Goal: Information Seeking & Learning: Learn about a topic

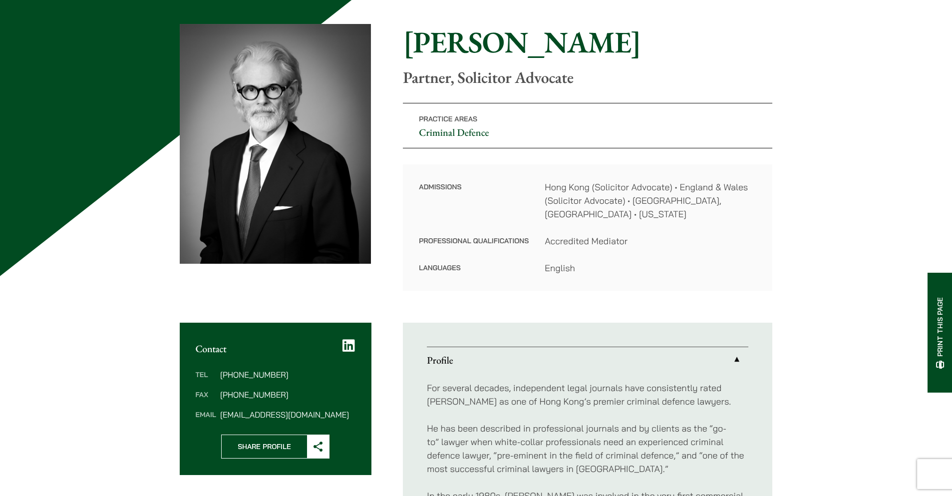
scroll to position [50, 0]
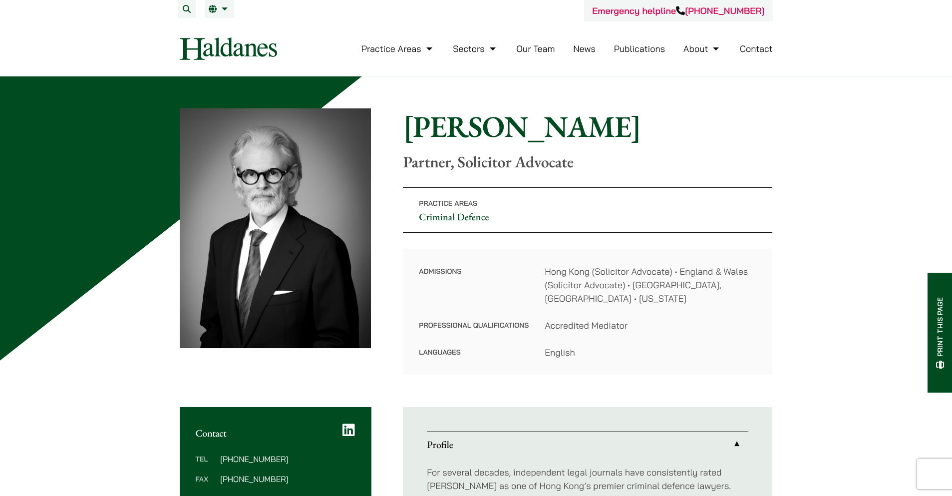
scroll to position [0, 0]
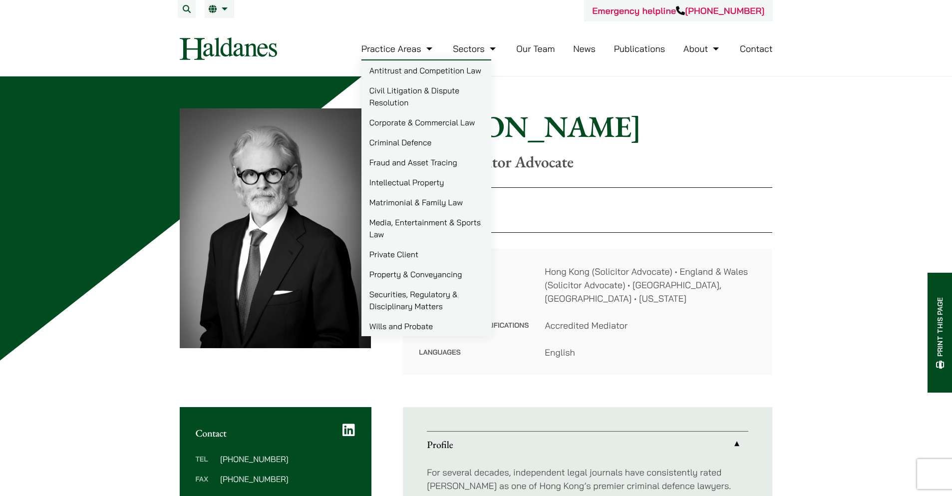
click at [381, 44] on link "Practice Areas" at bounding box center [398, 48] width 73 height 11
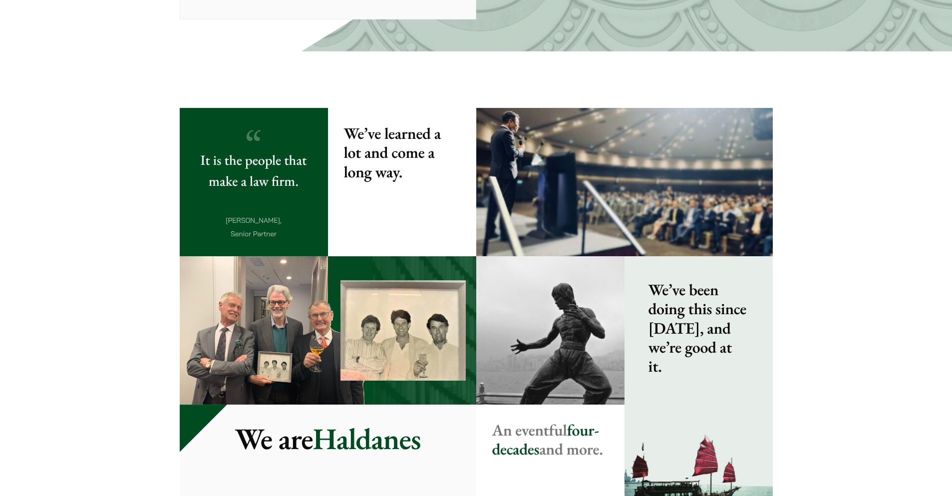
scroll to position [961, 0]
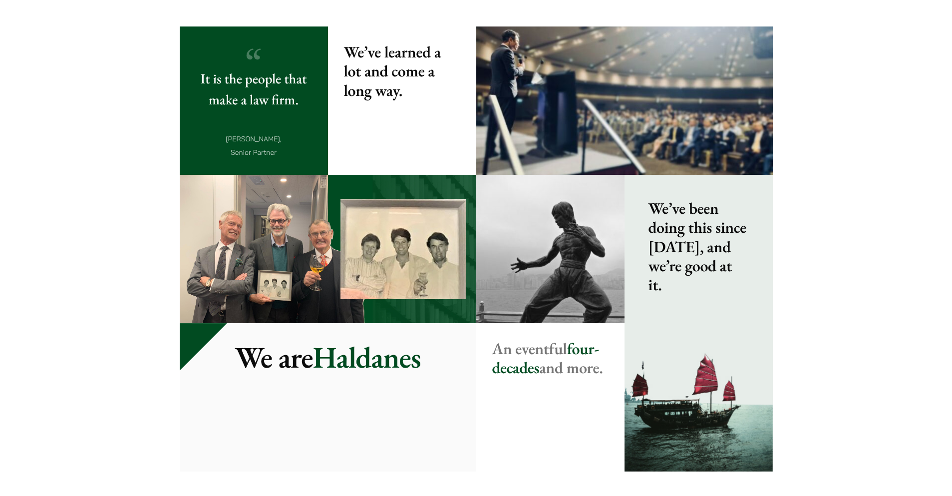
click at [398, 263] on img at bounding box center [328, 249] width 297 height 148
click at [295, 350] on mark "We are" at bounding box center [274, 357] width 78 height 39
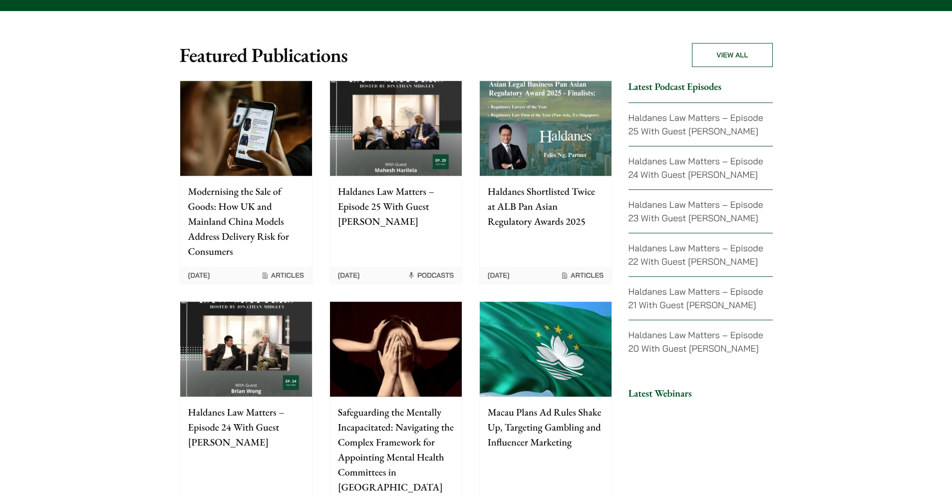
scroll to position [2210, 0]
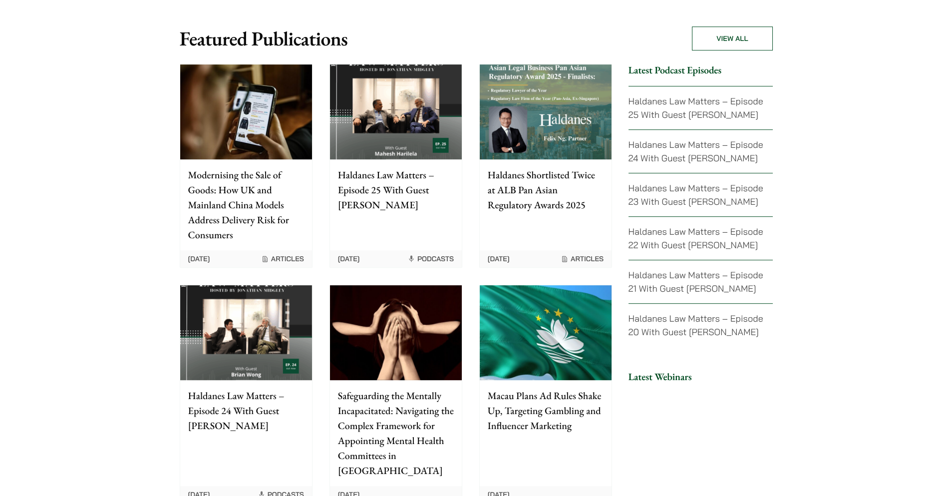
click at [245, 285] on img at bounding box center [246, 332] width 132 height 95
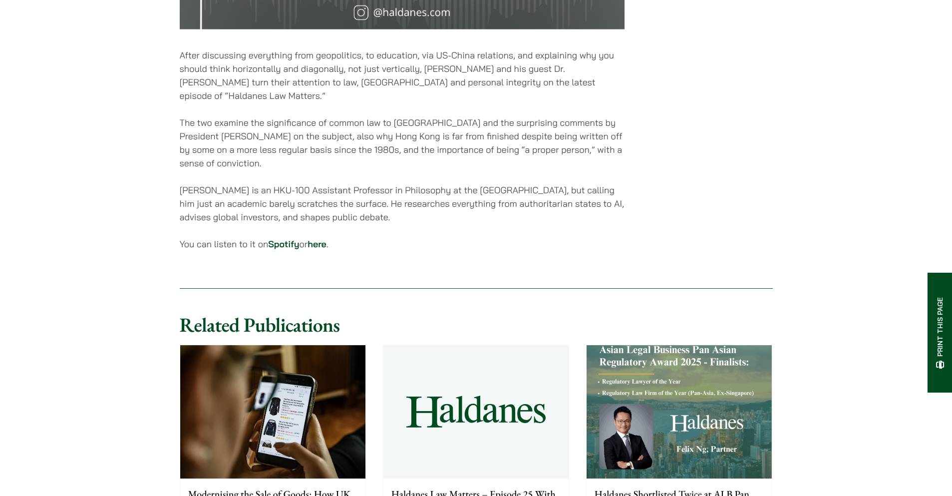
scroll to position [649, 0]
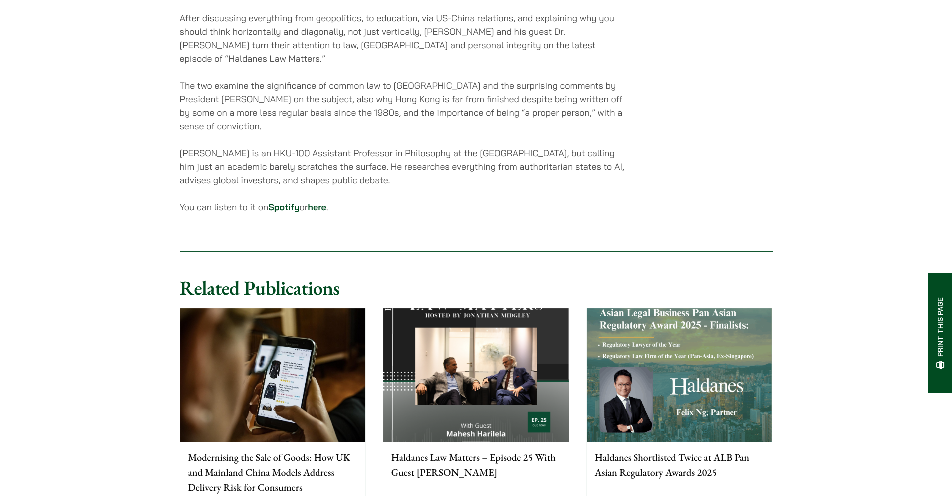
click at [283, 203] on link "Spotify" at bounding box center [283, 206] width 31 height 11
